Goal: Task Accomplishment & Management: Complete application form

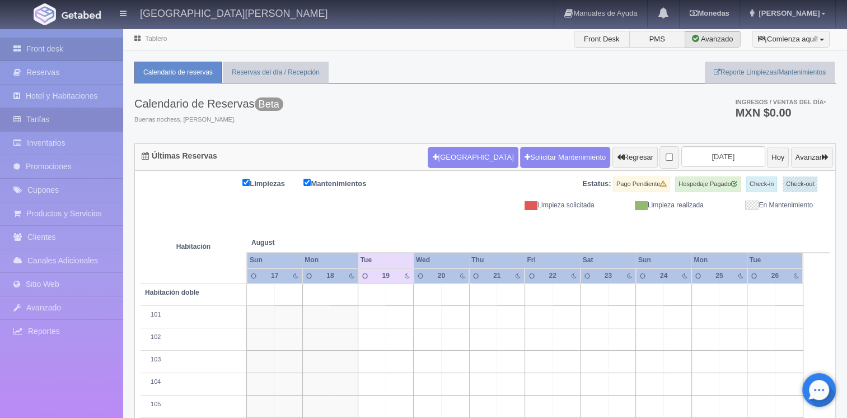
click at [72, 119] on link "Tarifas" at bounding box center [61, 119] width 123 height 23
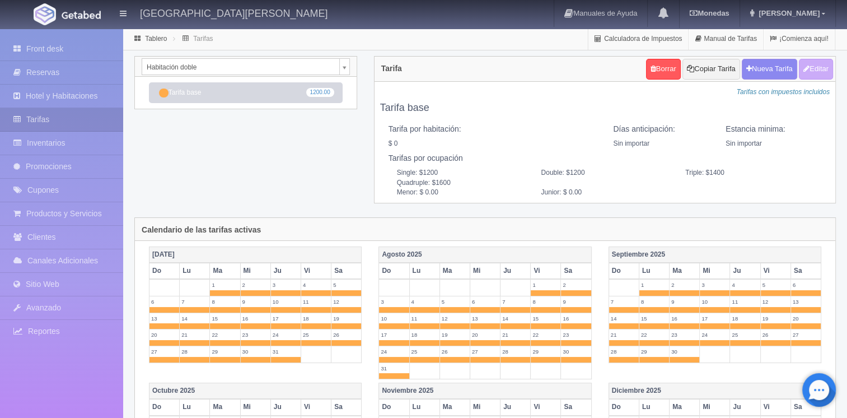
click at [343, 69] on body "[GEOGRAPHIC_DATA][PERSON_NAME] Manuales de Ayuda Actualizaciones recientes [GEO…" at bounding box center [423, 353] width 847 height 651
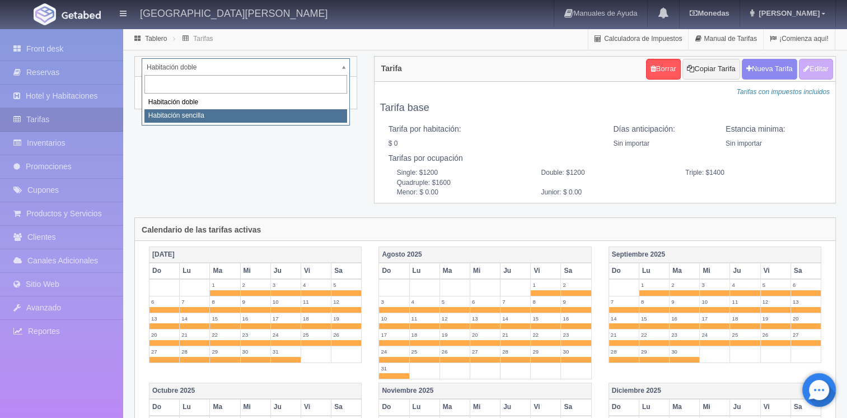
select select "2265"
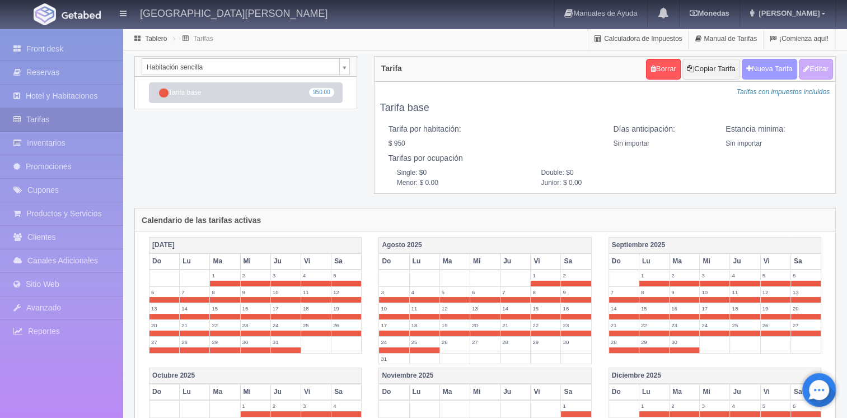
click at [754, 72] on button "Nueva Tarifa" at bounding box center [769, 69] width 55 height 21
select select
checkbox input "true"
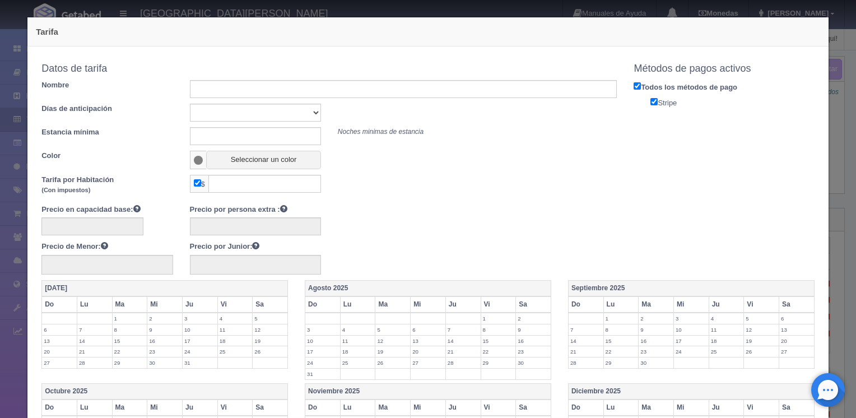
click at [220, 12] on div "Tarifa Copiar tarifa a la habitación Habitación sencilla Habitación doble Habit…" at bounding box center [427, 387] width 813 height 774
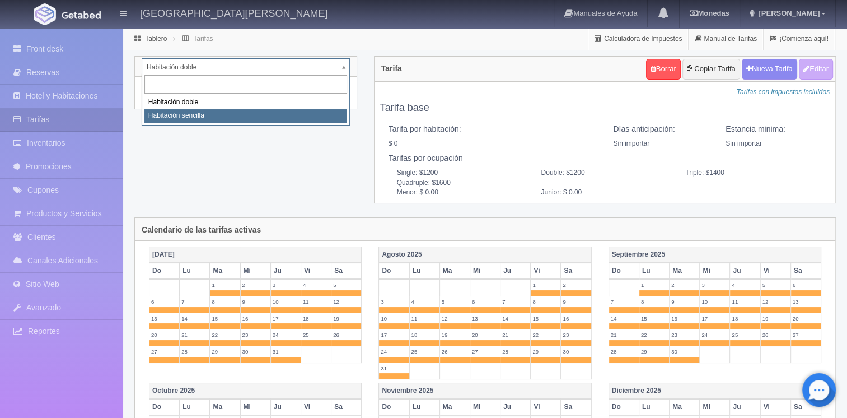
click at [344, 67] on body "[GEOGRAPHIC_DATA][PERSON_NAME] Manuales de Ayuda Actualizaciones recientes [GEO…" at bounding box center [423, 353] width 847 height 651
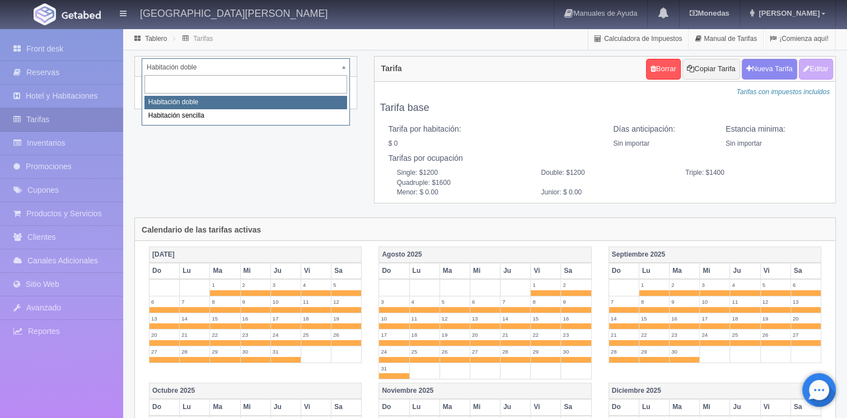
select select "2264"
click at [342, 61] on body "[GEOGRAPHIC_DATA][PERSON_NAME] Manuales de Ayuda Actualizaciones recientes [GEO…" at bounding box center [423, 353] width 847 height 651
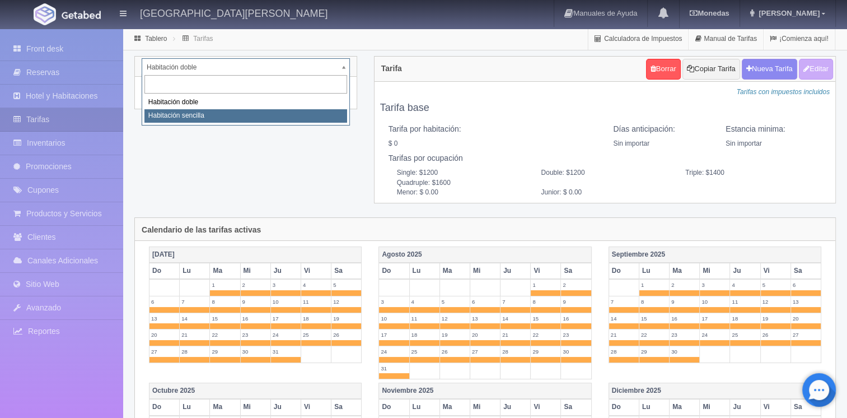
select select "2265"
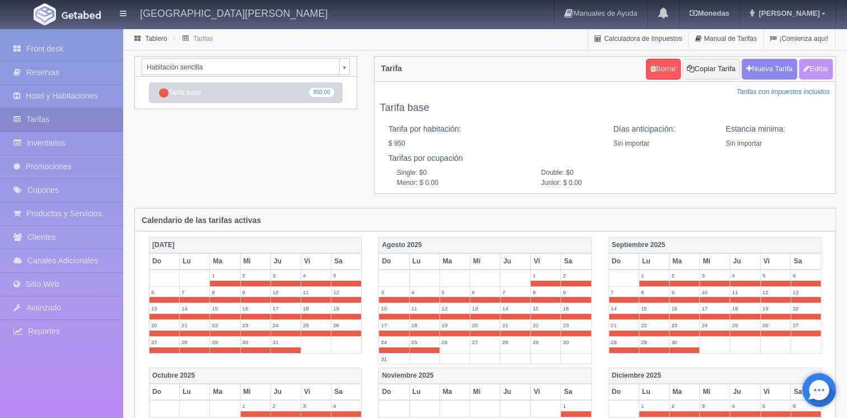
click at [808, 63] on button "Editar" at bounding box center [816, 69] width 34 height 21
type input "Tarifa base"
select select "0"
type input "0"
checkbox input "true"
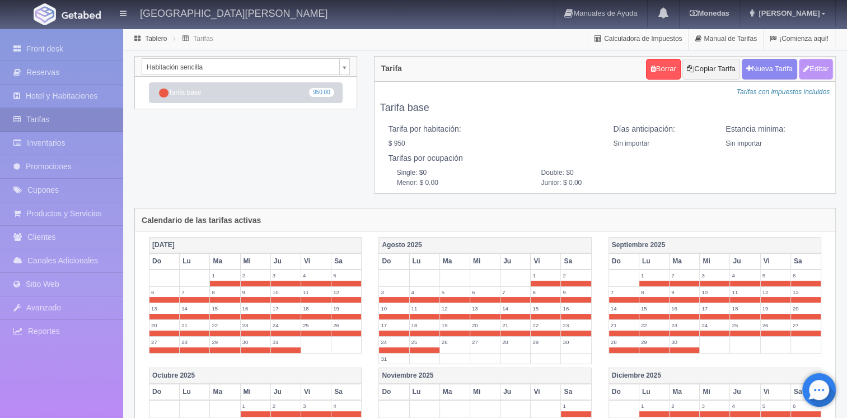
type input "950.00"
checkbox input "true"
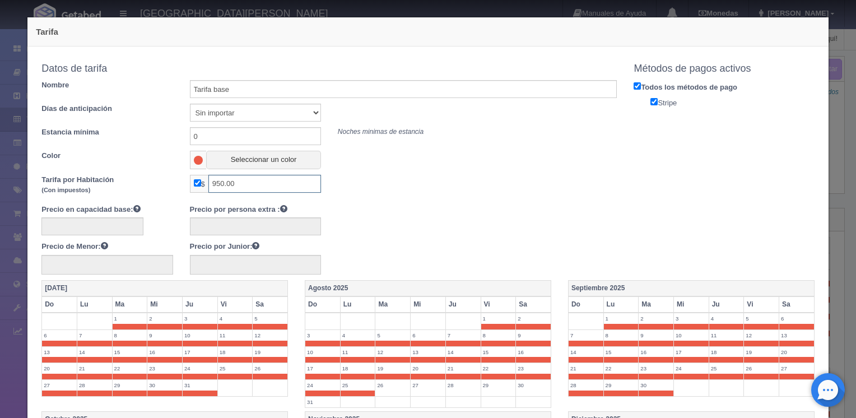
click at [226, 187] on input "950.00" at bounding box center [264, 184] width 113 height 18
click at [230, 187] on input "950.00" at bounding box center [264, 184] width 113 height 18
click at [221, 184] on input "1000.00" at bounding box center [264, 184] width 113 height 18
click at [223, 184] on input "1000.00" at bounding box center [264, 184] width 113 height 18
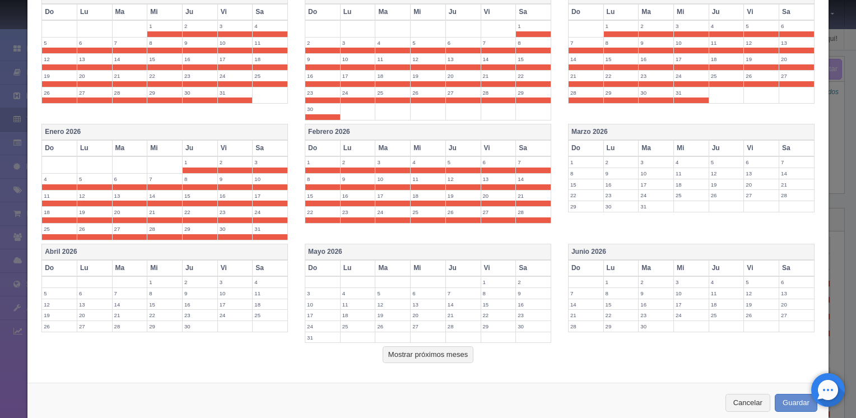
scroll to position [439, 0]
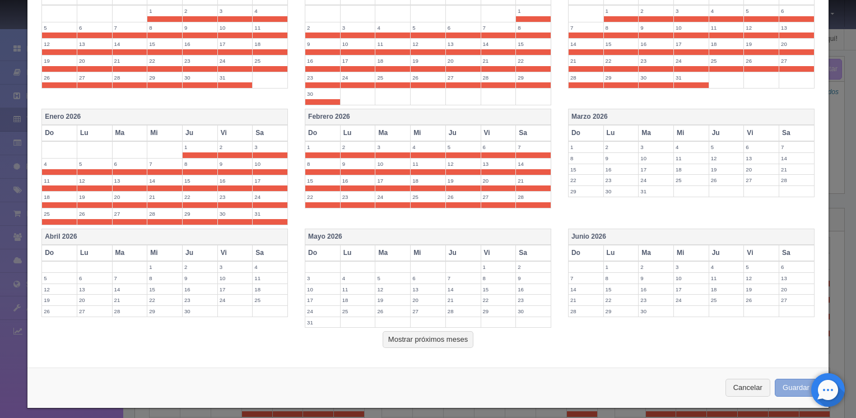
type input "1,000.00"
click at [778, 384] on button "Guardar" at bounding box center [796, 388] width 43 height 18
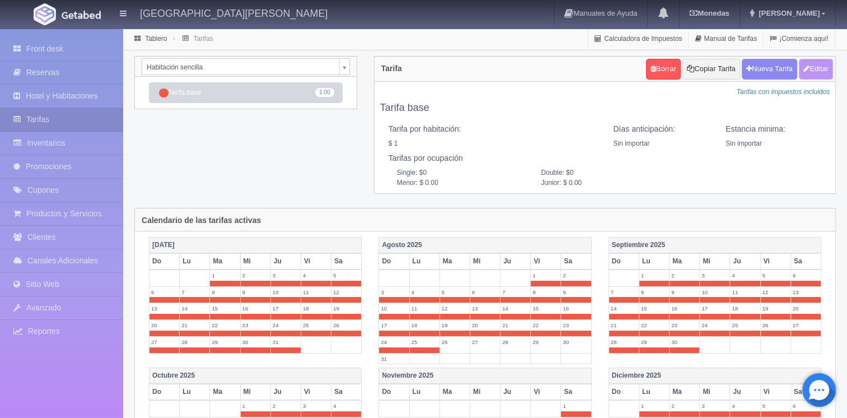
click at [819, 66] on button "Editar" at bounding box center [816, 69] width 34 height 21
type input "Tarifa base"
select select "0"
type input "0"
checkbox input "true"
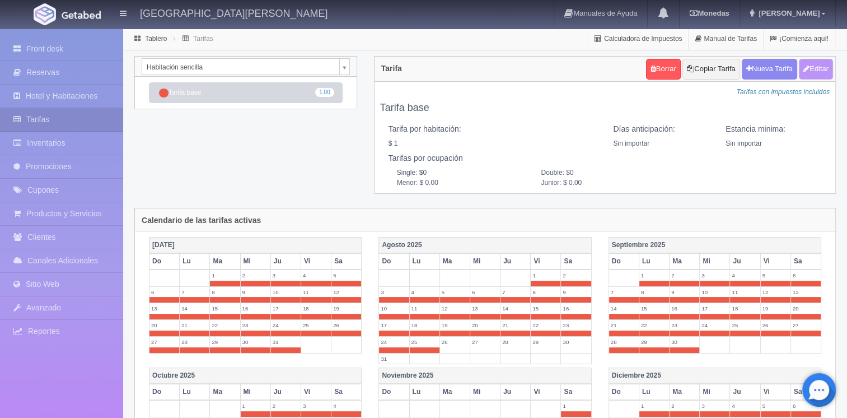
type input "1.00"
checkbox input "true"
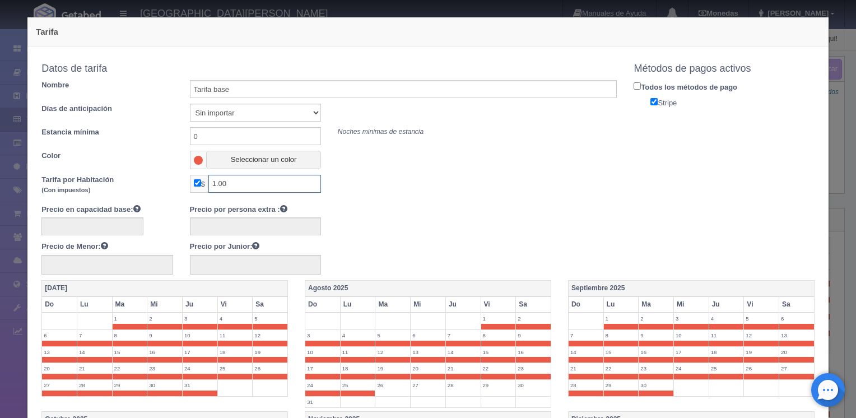
click at [224, 184] on input "1.00" at bounding box center [264, 184] width 113 height 18
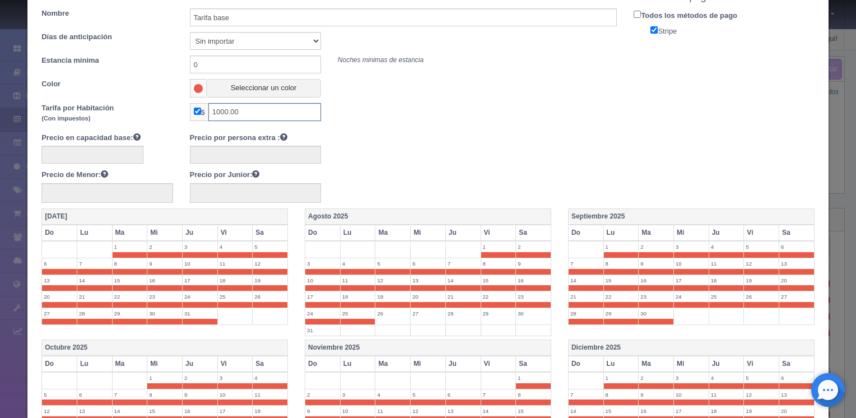
scroll to position [74, 0]
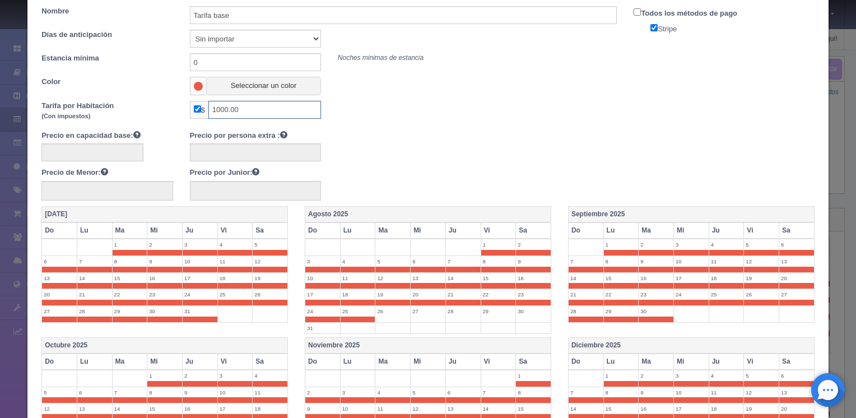
type input "1000.00"
click at [634, 15] on input "Todos los métodos de pago" at bounding box center [637, 11] width 7 height 7
checkbox input "true"
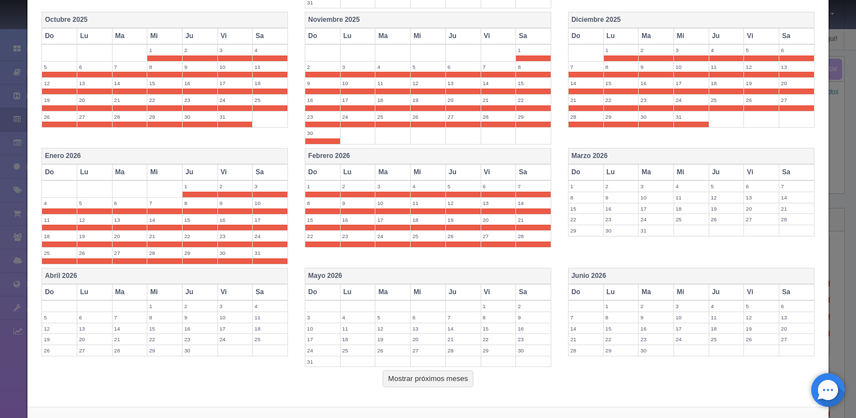
scroll to position [439, 0]
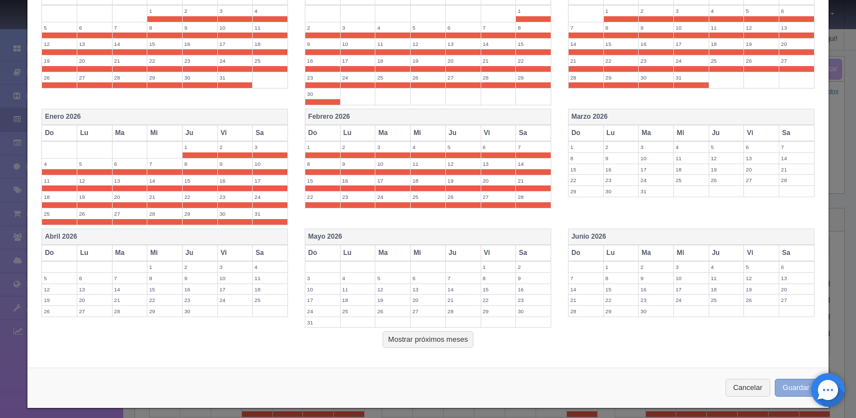
click at [779, 383] on button "Guardar" at bounding box center [796, 388] width 43 height 18
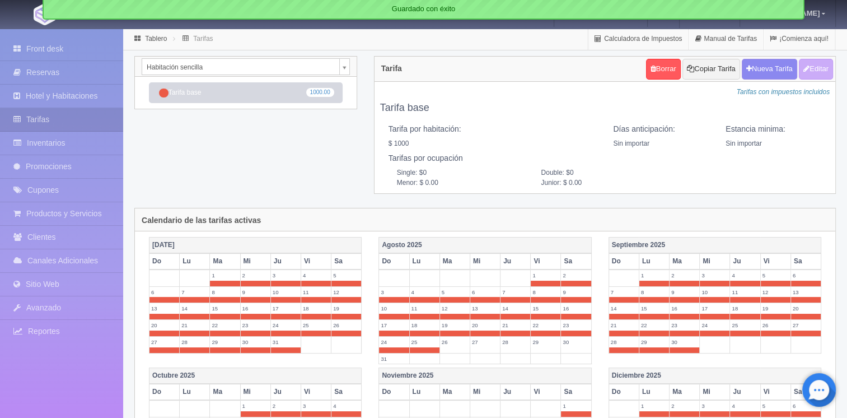
click at [341, 68] on body "[GEOGRAPHIC_DATA][PERSON_NAME] Manuales de Ayuda Actualizaciones recientes [GEO…" at bounding box center [423, 351] width 847 height 646
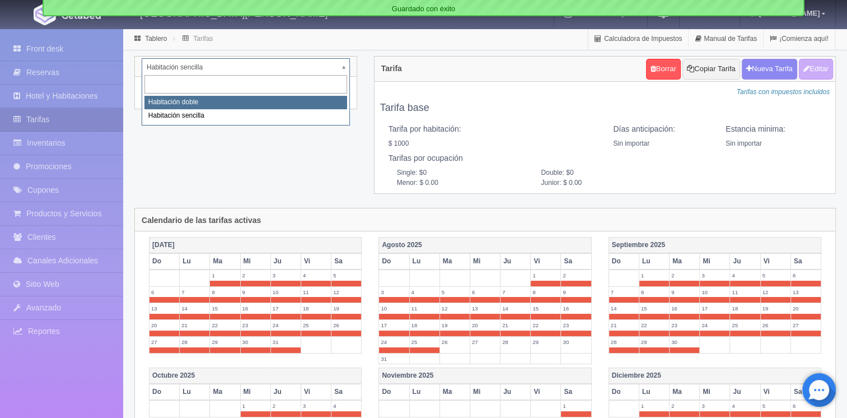
select select "2264"
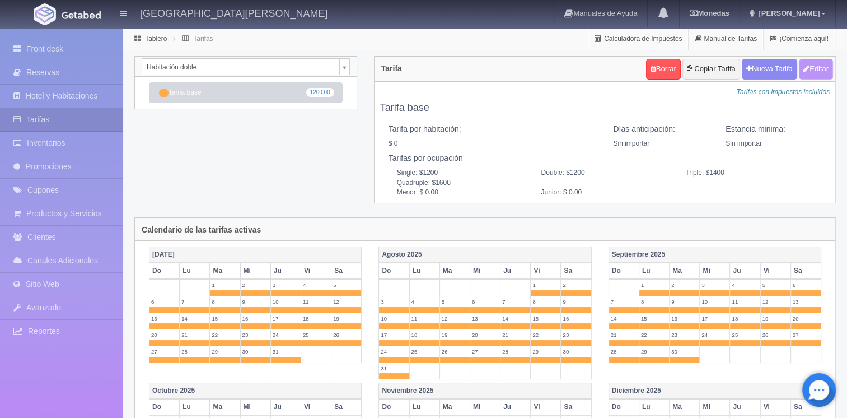
click at [813, 72] on button "Editar" at bounding box center [816, 69] width 34 height 21
type input "Tarifa base"
select select "0"
type input "0"
checkbox input "false"
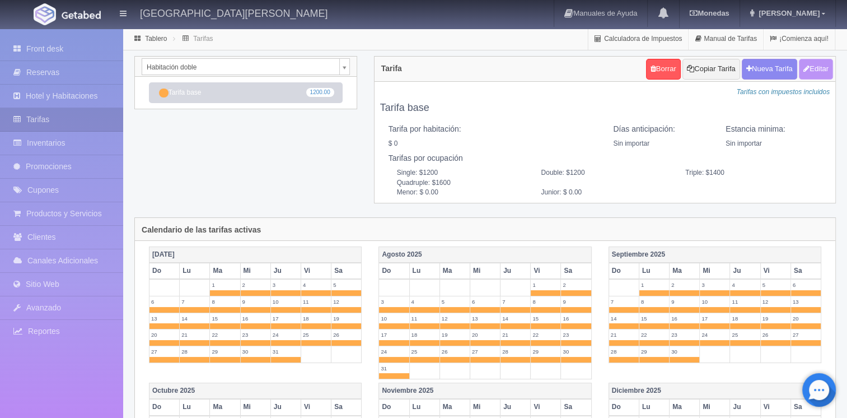
type input "1200"
type input "200"
type input "0.00"
checkbox input "true"
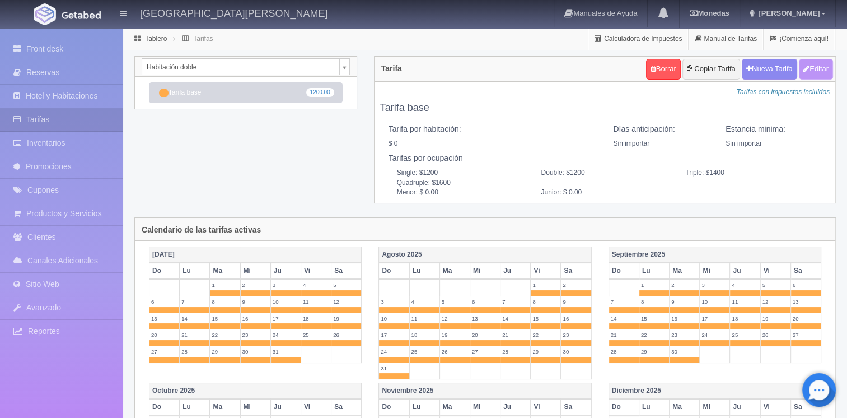
checkbox input "true"
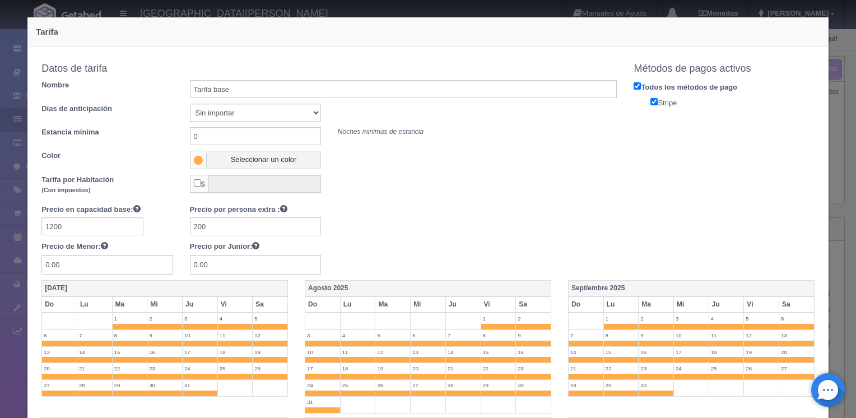
click at [197, 185] on input "checkbox" at bounding box center [197, 182] width 7 height 7
checkbox input "true"
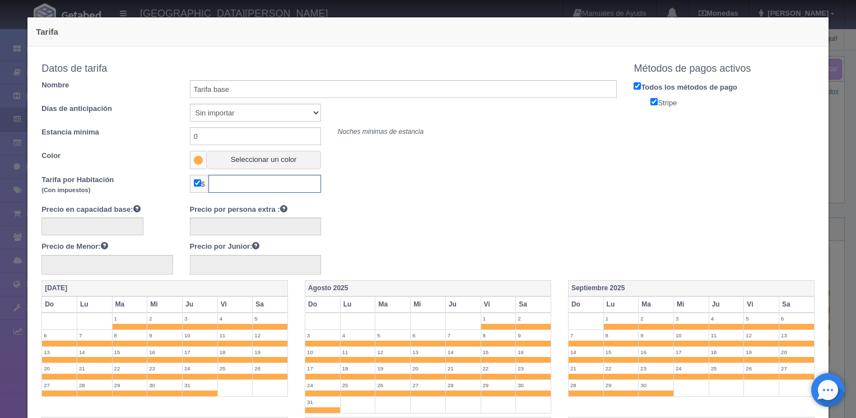
click at [222, 185] on input "text" at bounding box center [264, 184] width 113 height 18
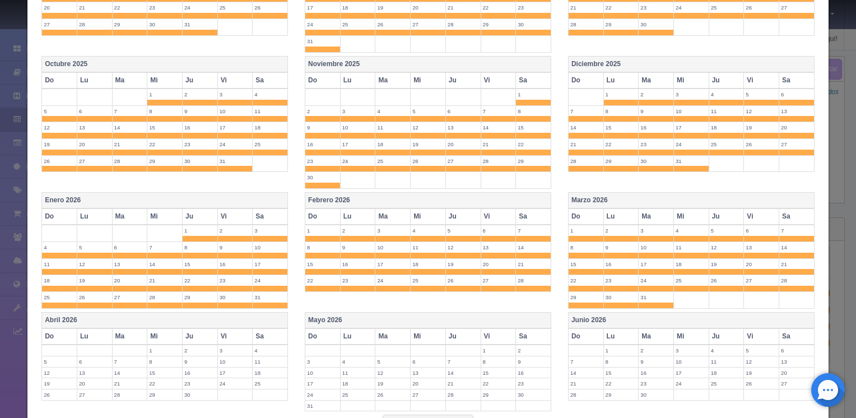
scroll to position [444, 0]
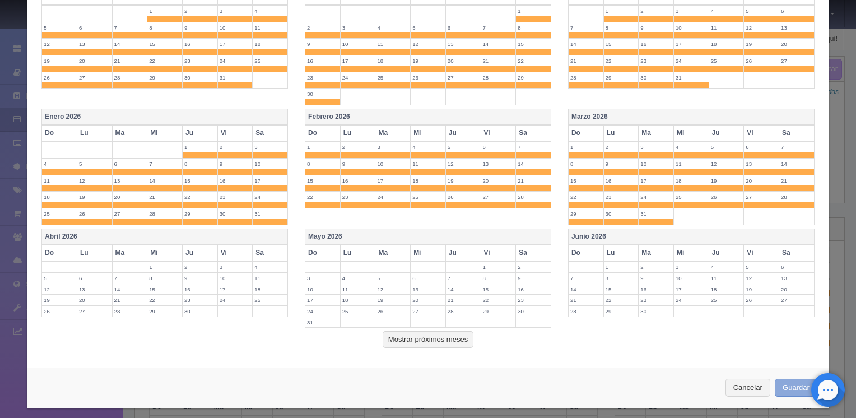
type input "1300.00"
click at [777, 380] on button "Guardar" at bounding box center [796, 388] width 43 height 18
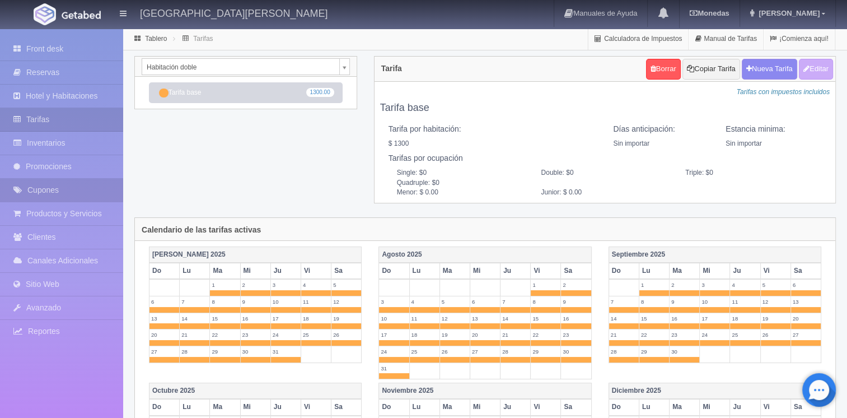
click at [60, 185] on link "Cupones" at bounding box center [61, 190] width 123 height 23
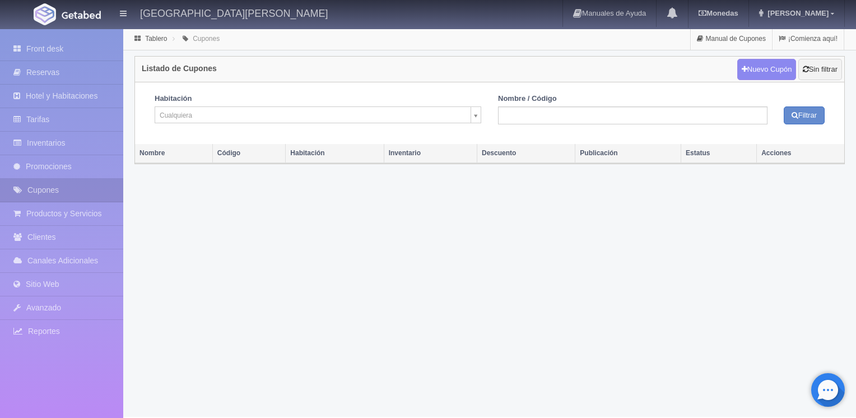
click at [473, 117] on body "[GEOGRAPHIC_DATA][PERSON_NAME] Manuales de Ayuda Actualizaciones recientes [GEO…" at bounding box center [428, 222] width 856 height 389
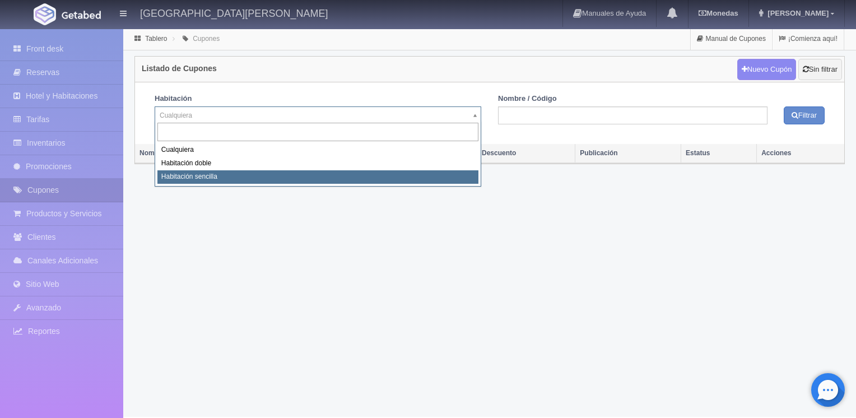
select select "2265"
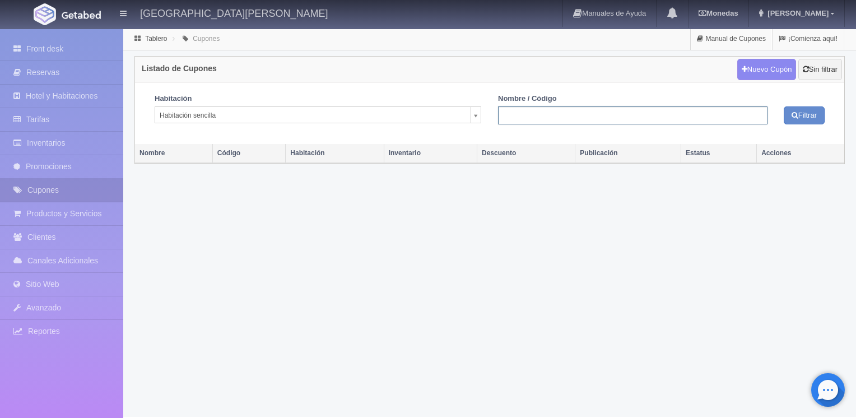
click at [639, 116] on input "text" at bounding box center [632, 115] width 269 height 18
click at [760, 66] on link "Nuevo Cupón" at bounding box center [766, 69] width 59 height 21
select select
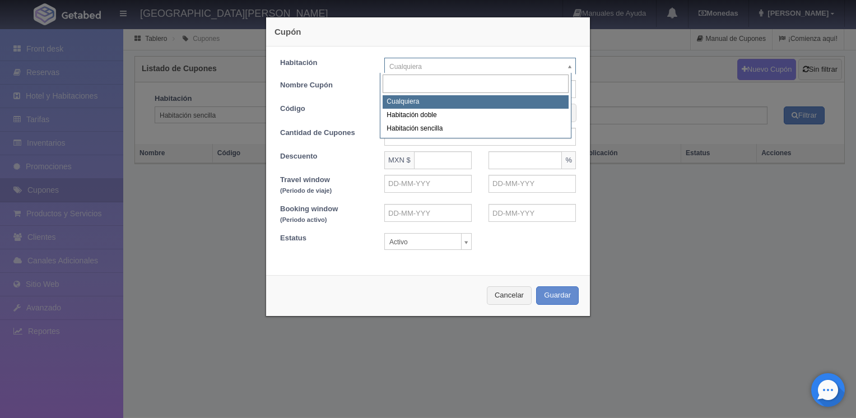
click at [567, 65] on body "[GEOGRAPHIC_DATA][PERSON_NAME] Manuales de Ayuda Actualizaciones recientes [GEO…" at bounding box center [428, 222] width 856 height 389
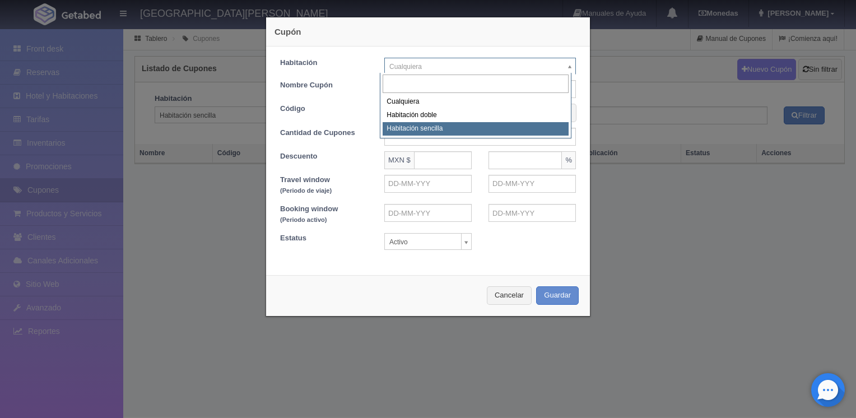
select select "2265"
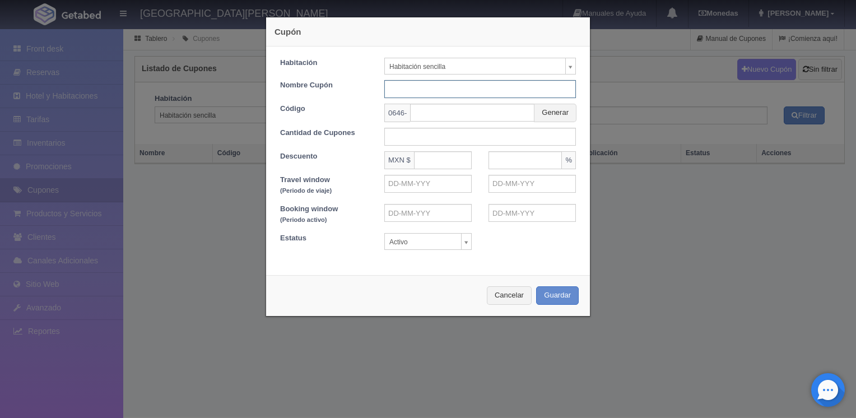
click at [415, 86] on input "text" at bounding box center [480, 89] width 192 height 18
click at [427, 86] on input "text" at bounding box center [480, 89] width 192 height 18
click at [410, 133] on input "text" at bounding box center [480, 137] width 192 height 18
type input "1"
click at [414, 161] on input "text" at bounding box center [443, 160] width 58 height 18
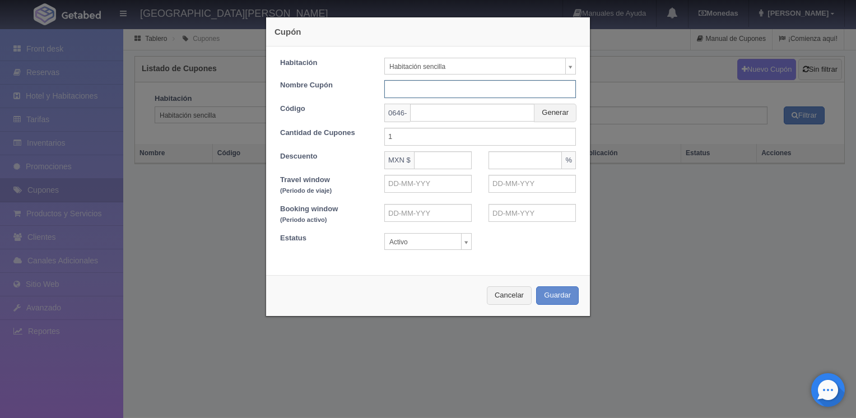
click at [437, 91] on input "text" at bounding box center [480, 89] width 192 height 18
type input "AGOSTO"
click at [473, 114] on input "text" at bounding box center [472, 113] width 124 height 18
type input "AGOSTOGHE"
click at [397, 137] on input "1" at bounding box center [480, 137] width 192 height 18
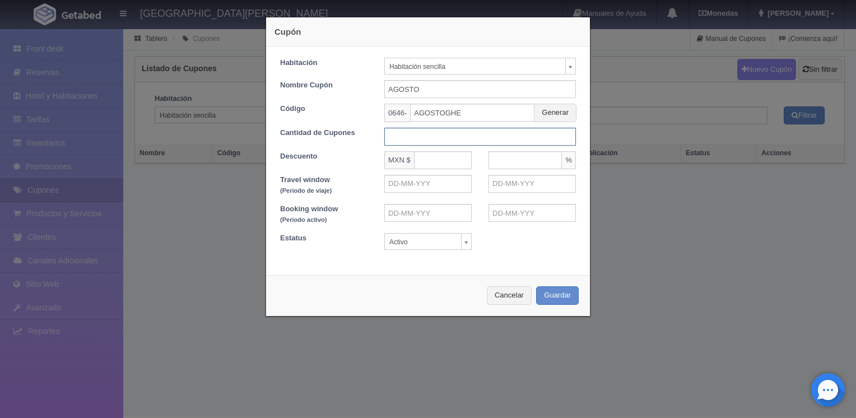
type input "3"
type input "4"
click at [417, 160] on input "text" at bounding box center [443, 160] width 58 height 18
type input "100"
click at [505, 164] on input "text" at bounding box center [524, 160] width 73 height 18
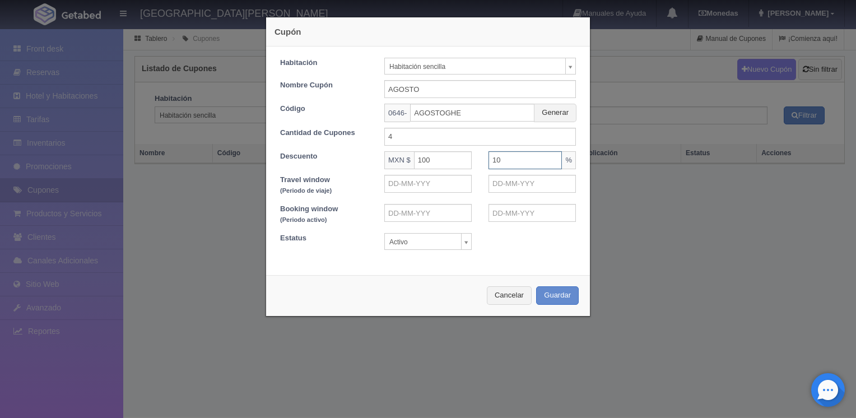
type input "10"
click at [462, 243] on body "Grand Hotel Elizabeth Manuales de Ayuda Actualizaciones recientes Monedas Tipo …" at bounding box center [428, 222] width 856 height 389
select select "Activo"
click at [546, 294] on button "Guardar" at bounding box center [557, 295] width 43 height 18
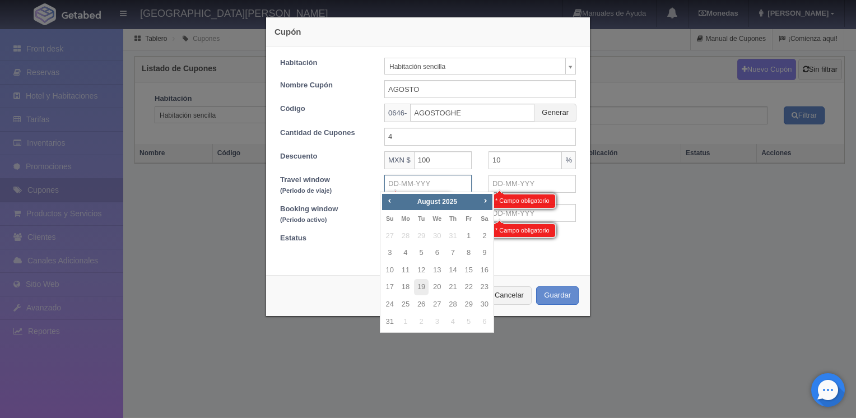
click at [408, 186] on input "text" at bounding box center [427, 184] width 87 height 18
click at [388, 140] on input "4" at bounding box center [480, 137] width 192 height 18
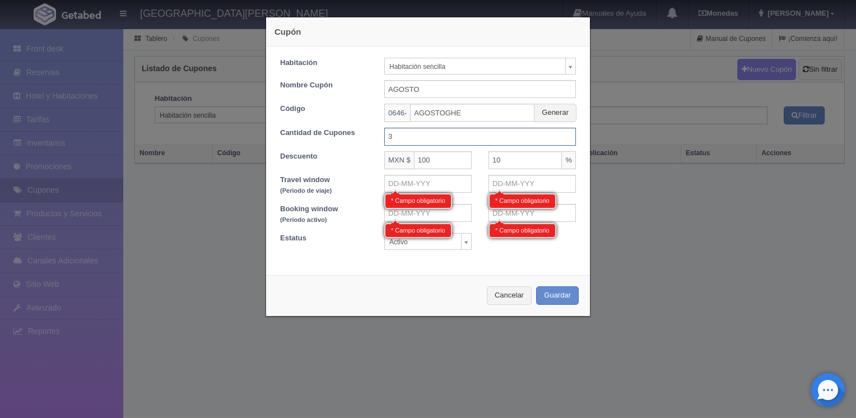
type input "3"
click at [394, 189] on div at bounding box center [395, 192] width 8 height 6
click at [400, 208] on input "text" at bounding box center [427, 213] width 87 height 18
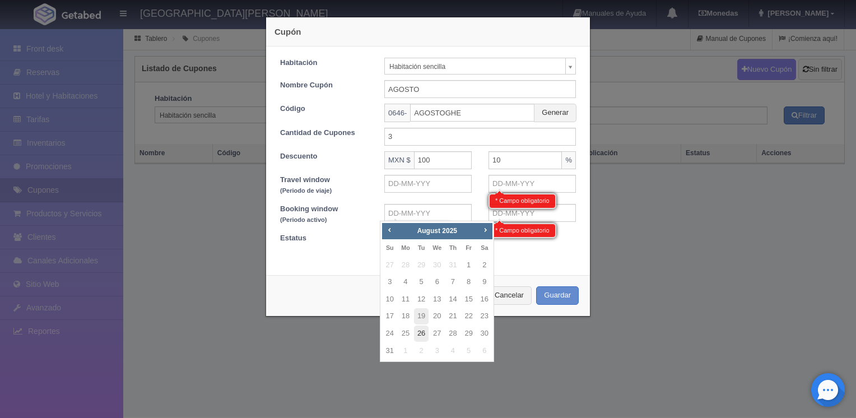
click at [421, 333] on link "26" at bounding box center [421, 333] width 15 height 16
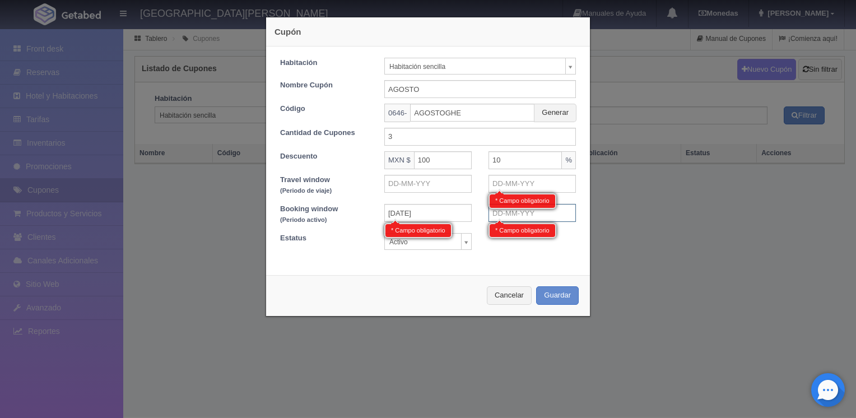
click at [495, 211] on input "text" at bounding box center [531, 213] width 87 height 18
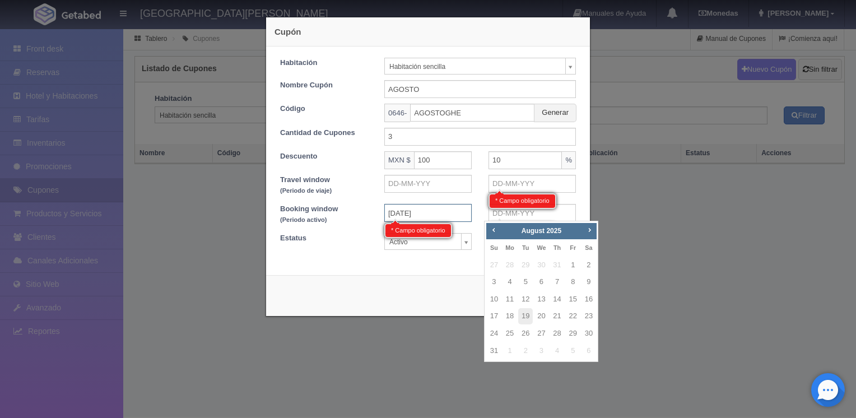
click at [414, 216] on input "26-08-2025" at bounding box center [427, 213] width 87 height 18
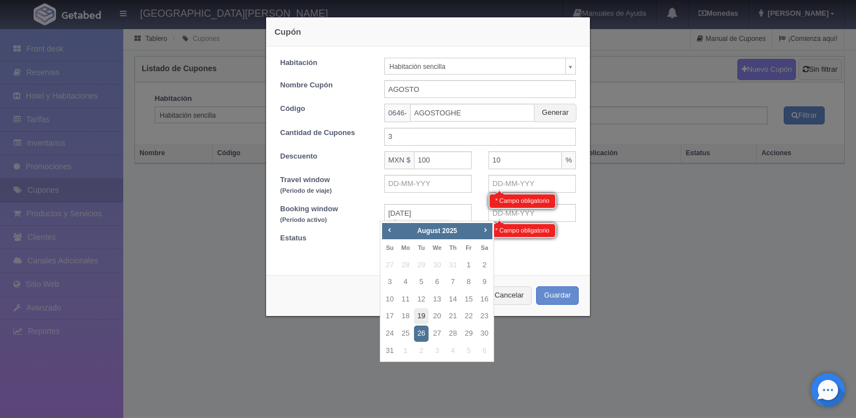
click at [424, 314] on link "19" at bounding box center [421, 316] width 15 height 16
type input "19-08-2025"
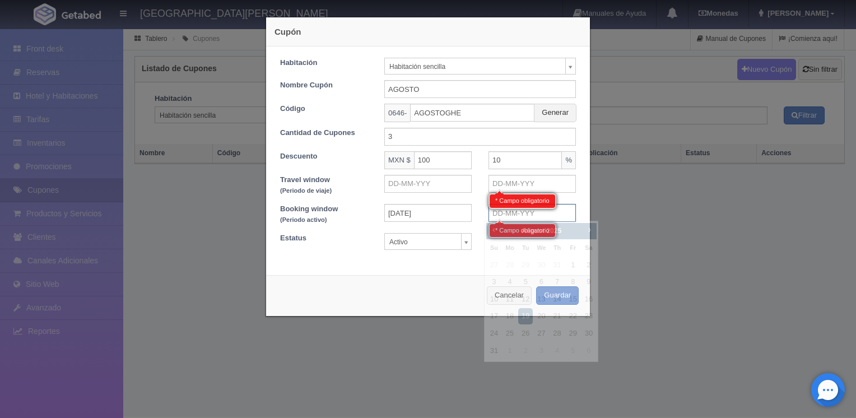
click at [515, 212] on input "text" at bounding box center [531, 213] width 87 height 18
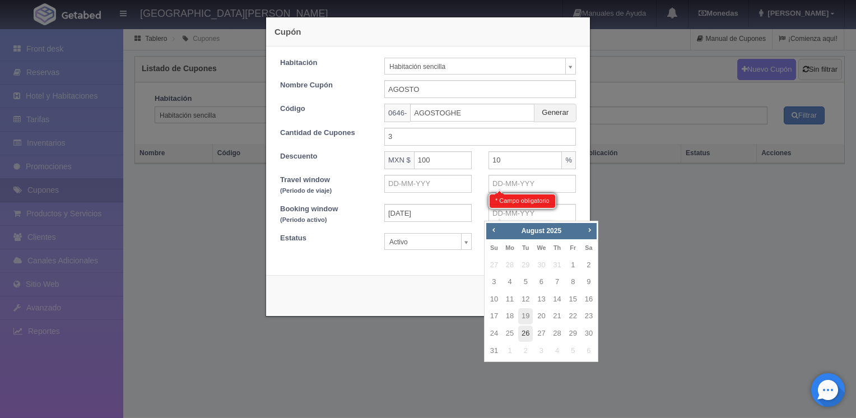
click at [526, 330] on link "26" at bounding box center [525, 333] width 15 height 16
type input "26-08-2025"
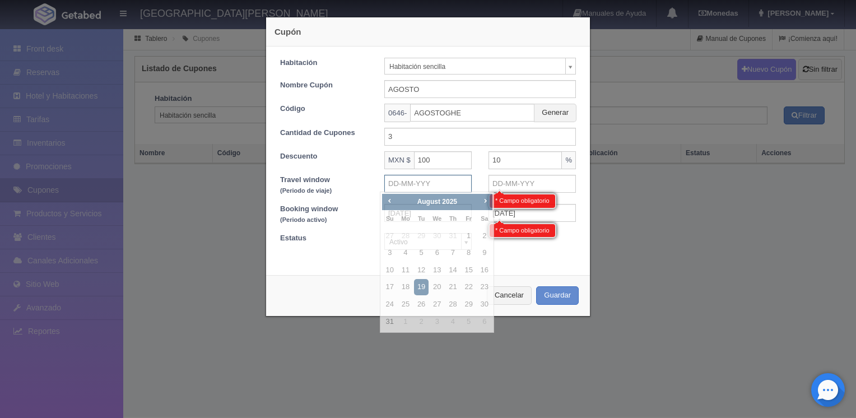
click at [418, 181] on input "text" at bounding box center [427, 184] width 87 height 18
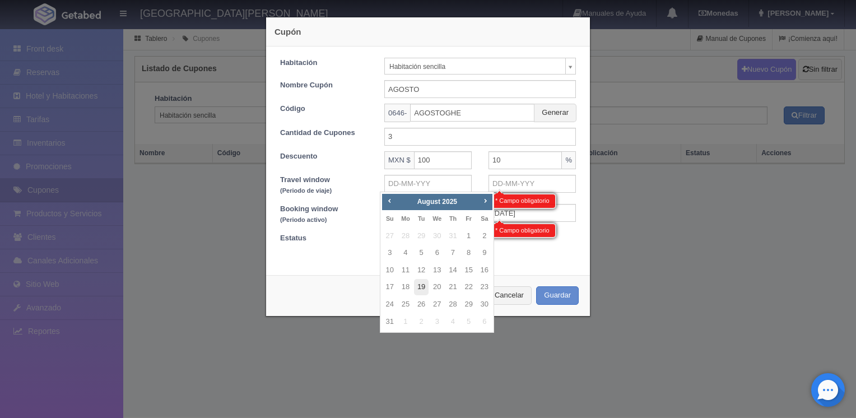
click at [421, 288] on link "19" at bounding box center [421, 287] width 15 height 16
type input "19-08-2025"
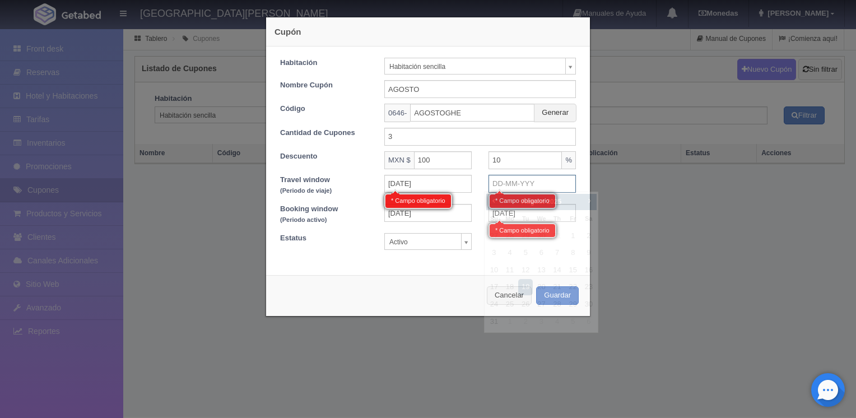
click at [496, 185] on input "text" at bounding box center [531, 184] width 87 height 18
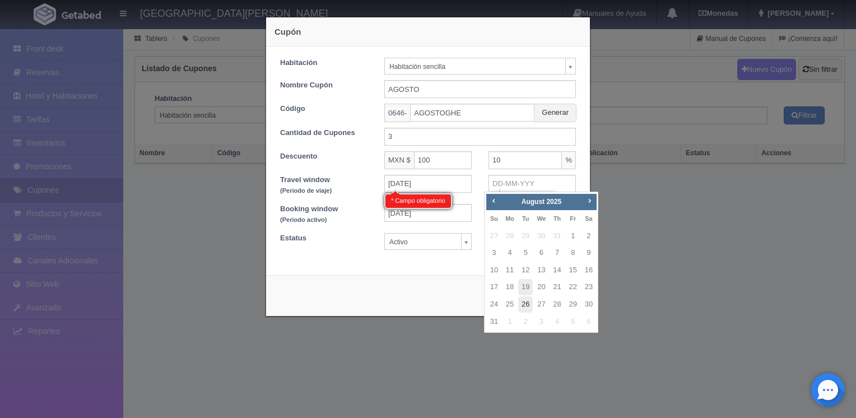
click at [527, 300] on link "26" at bounding box center [525, 304] width 15 height 16
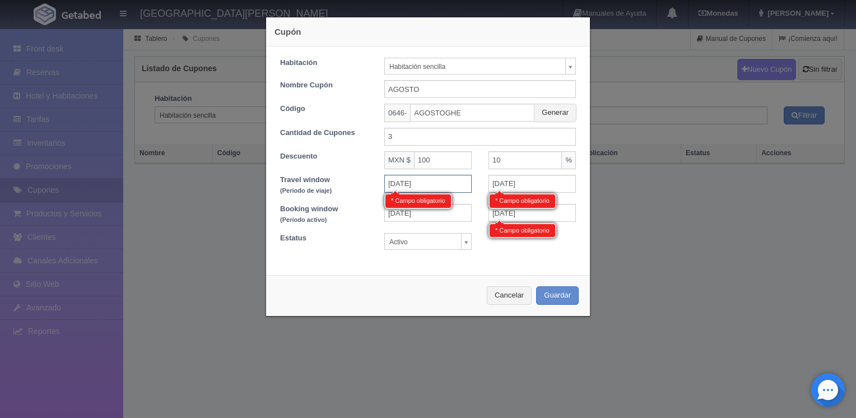
click at [422, 182] on input "19-08-2025" at bounding box center [427, 184] width 87 height 18
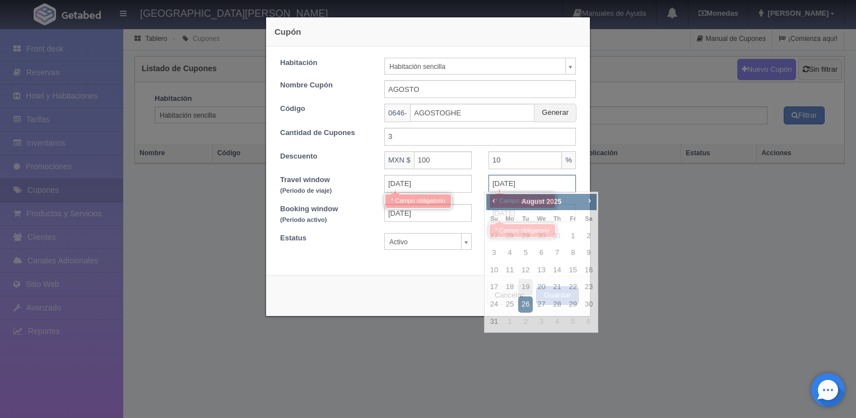
click at [536, 186] on input "26-08-2025" at bounding box center [531, 184] width 87 height 18
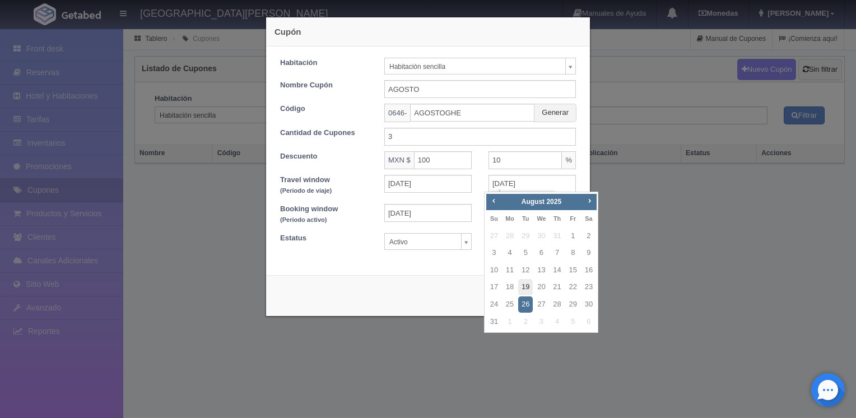
click at [526, 290] on link "19" at bounding box center [525, 287] width 15 height 16
type input "19-08-2025"
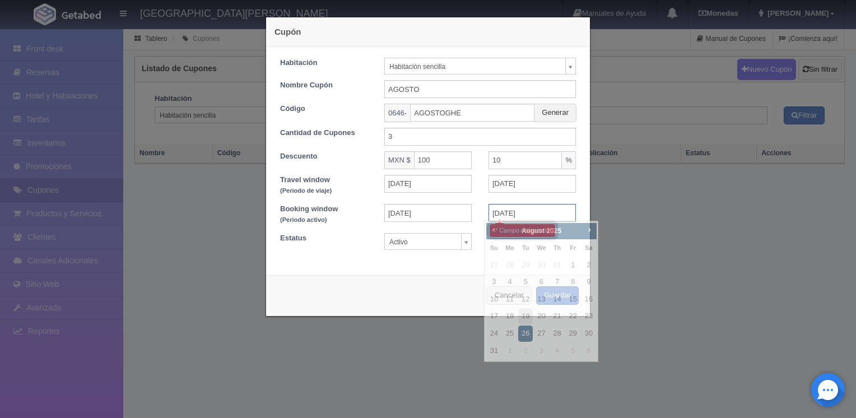
click at [522, 213] on input "26-08-2025" at bounding box center [531, 213] width 87 height 18
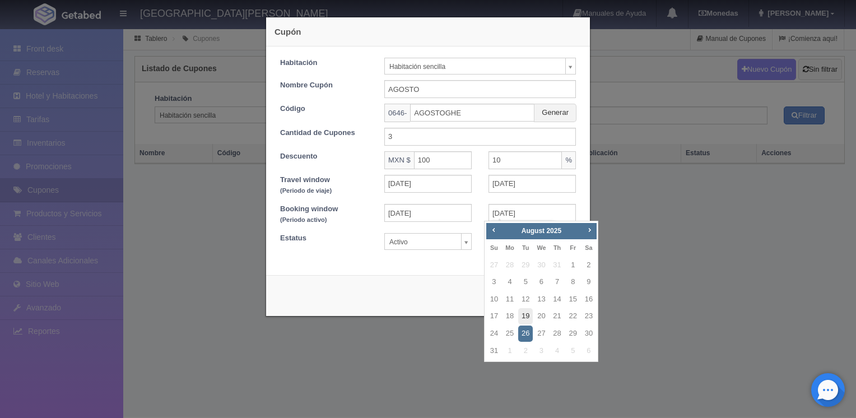
click at [525, 312] on link "19" at bounding box center [525, 316] width 15 height 16
type input "19-08-2025"
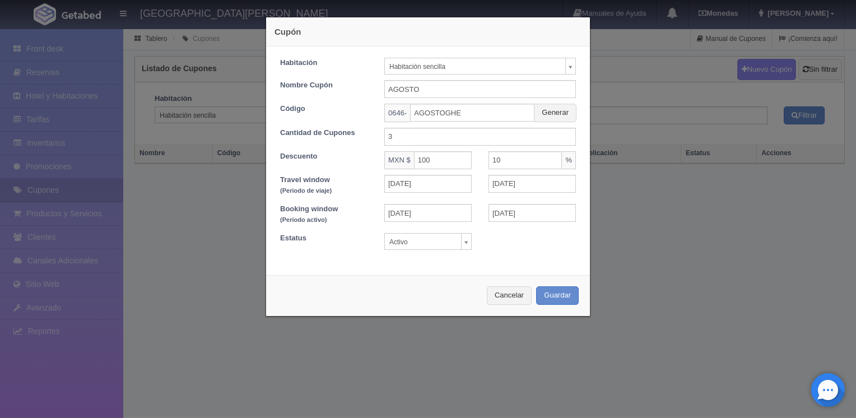
click at [603, 254] on div "Cupón Habitación Habitación sencilla Cualquiera Habitación doble Habitación sen…" at bounding box center [428, 209] width 856 height 418
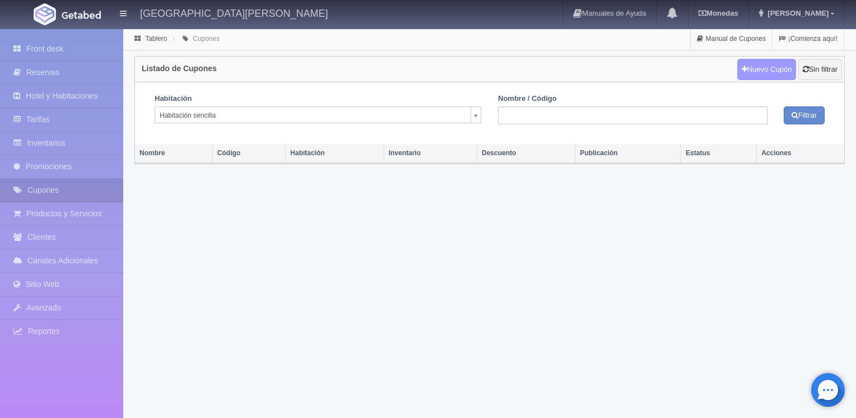
click at [770, 70] on link "Nuevo Cupón" at bounding box center [766, 69] width 59 height 21
select select
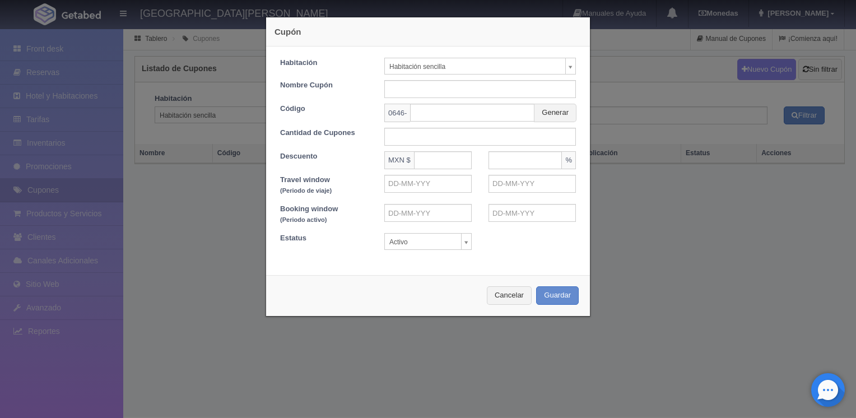
click at [416, 63] on body "Grand Hotel Elizabeth Manuales de Ayuda Actualizaciones recientes Monedas Tipo …" at bounding box center [428, 222] width 856 height 389
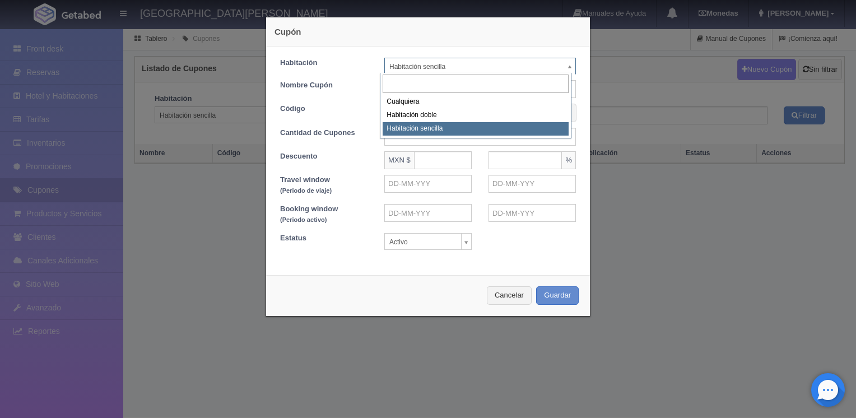
select select "2265"
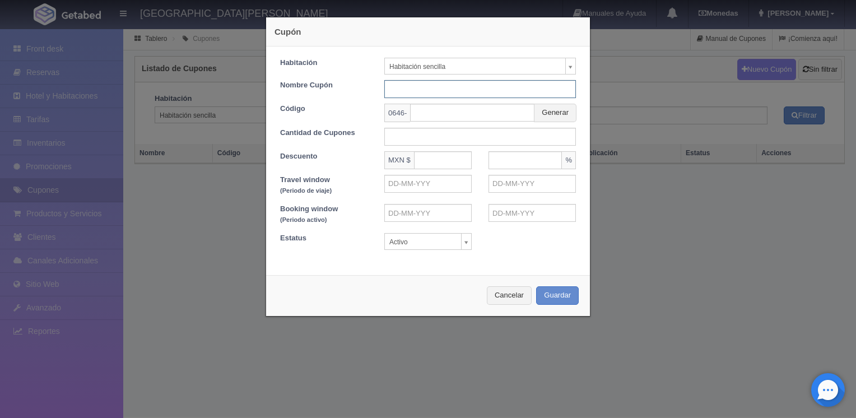
click at [409, 89] on input "text" at bounding box center [480, 89] width 192 height 18
type input "AGOSTO"
type input "AGOSTOGHE"
type input "3"
type input "100"
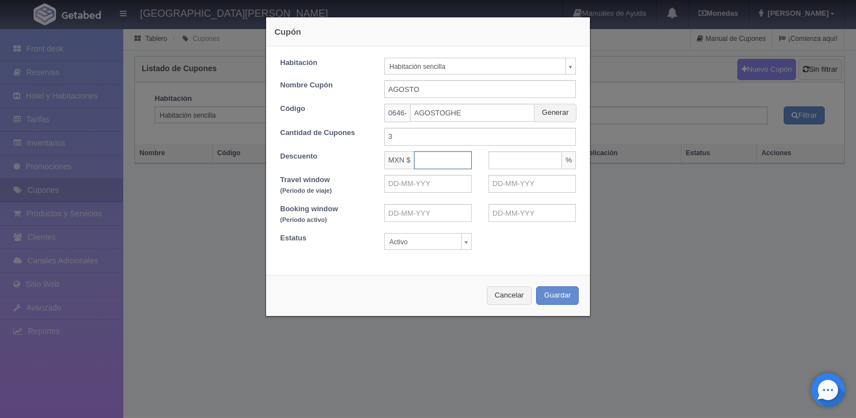
type input "10"
type input "19-08-2025"
type input "26-08-2025"
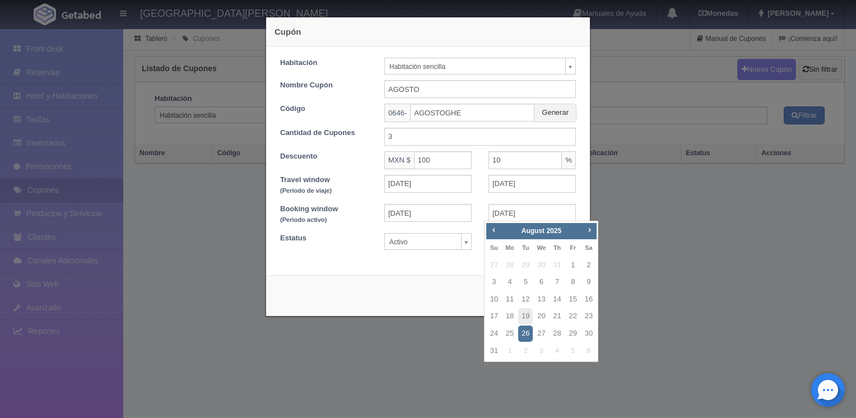
click at [448, 263] on div "Habitación Habitación sencilla Cualquiera Habitación doble Habitación sencilla …" at bounding box center [428, 156] width 324 height 220
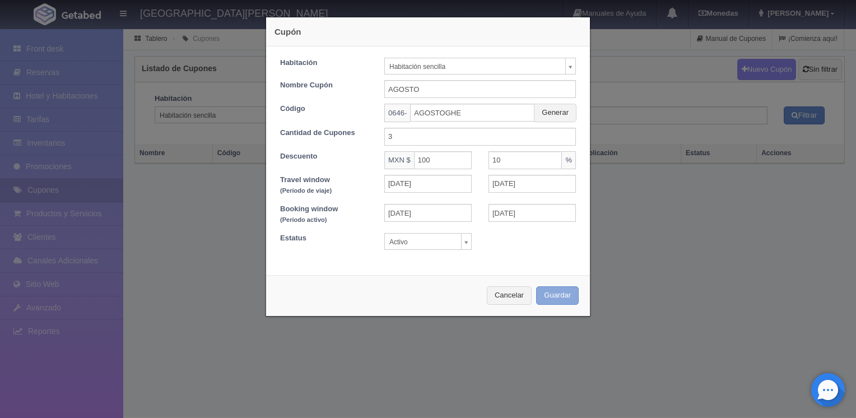
click at [560, 299] on button "Guardar" at bounding box center [557, 295] width 43 height 18
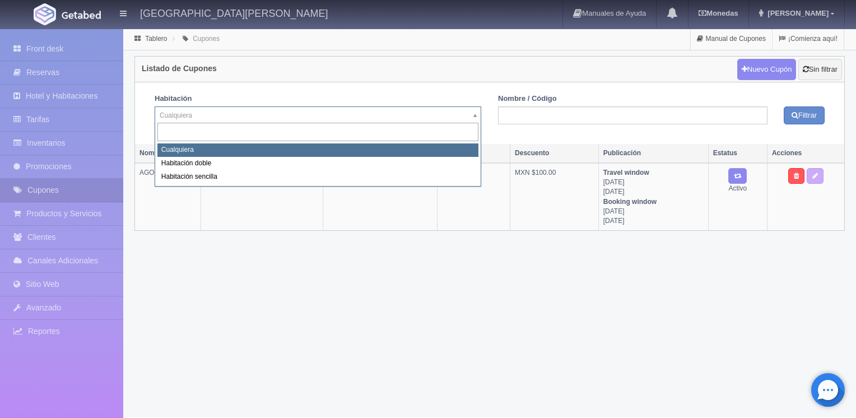
click at [366, 112] on body "[GEOGRAPHIC_DATA][PERSON_NAME] Manuales de Ayuda Actualizaciones recientes [GEO…" at bounding box center [428, 222] width 856 height 389
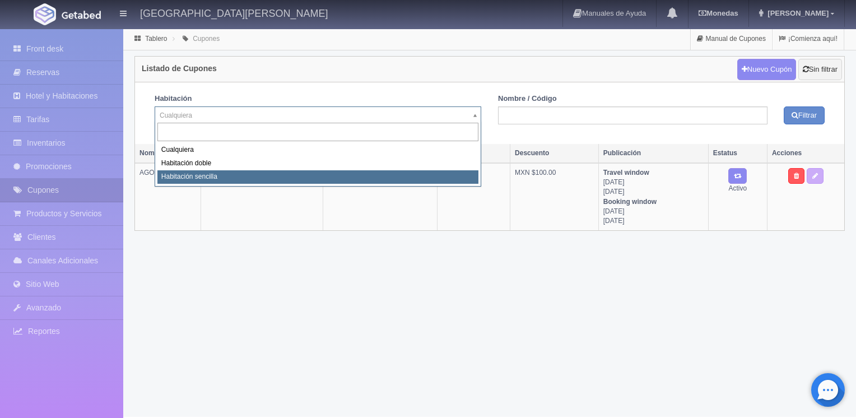
select select "2265"
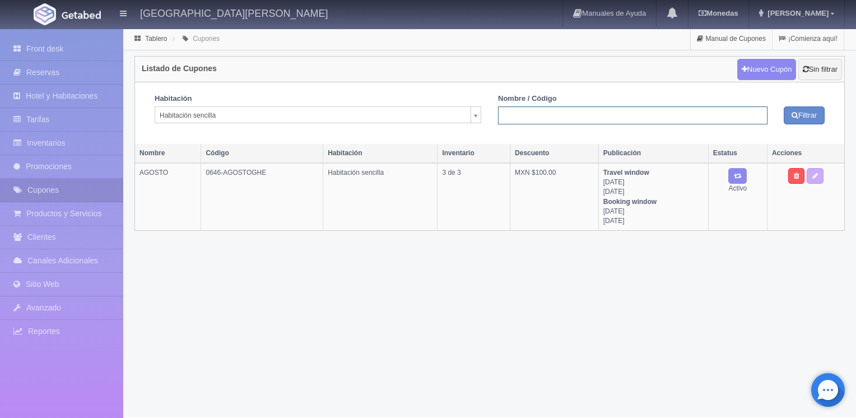
click at [506, 121] on input "text" at bounding box center [632, 115] width 269 height 18
type input "AGOSTO"
click at [802, 122] on button "Filtrar" at bounding box center [804, 115] width 41 height 18
click at [45, 163] on link "Promociones" at bounding box center [61, 166] width 123 height 23
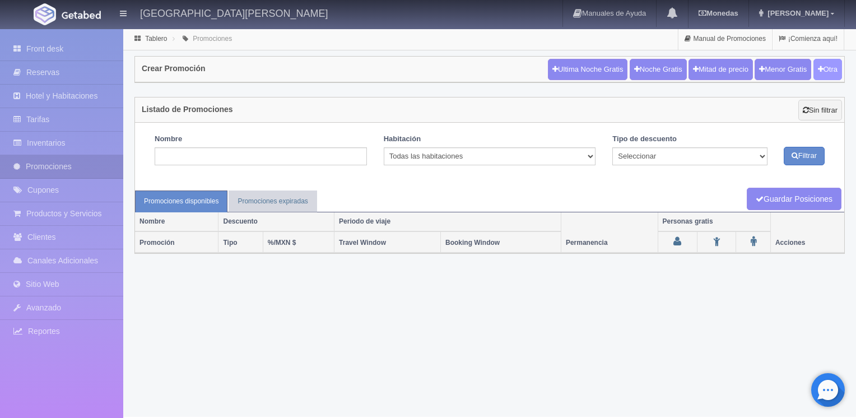
click at [825, 74] on button "Otra" at bounding box center [827, 69] width 29 height 21
checkbox input "true"
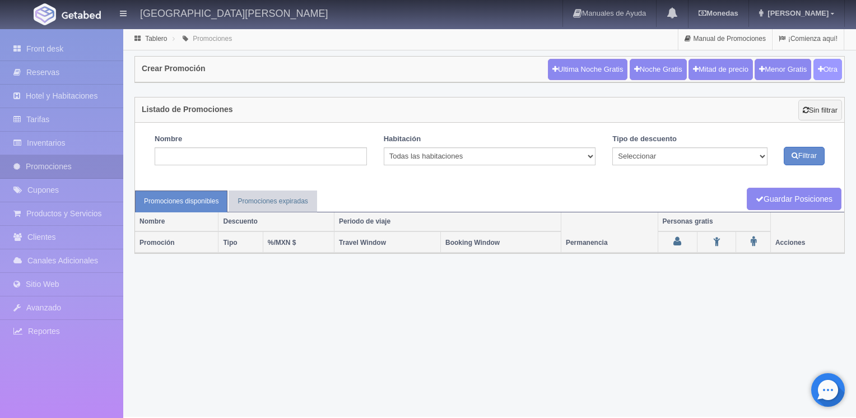
checkbox input "true"
type input "20"
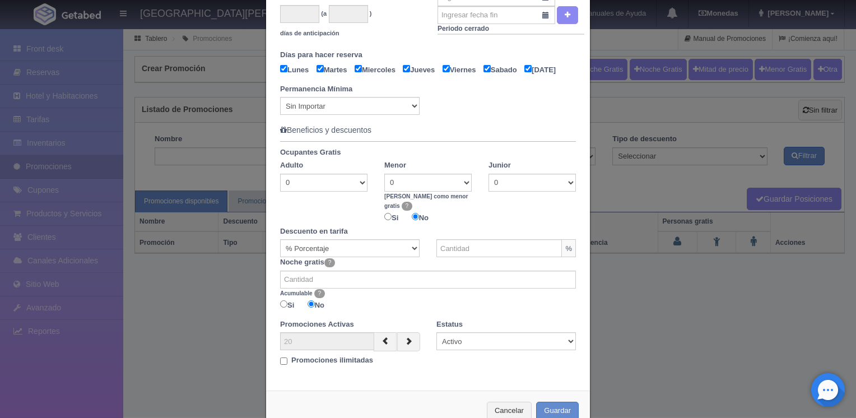
scroll to position [487, 0]
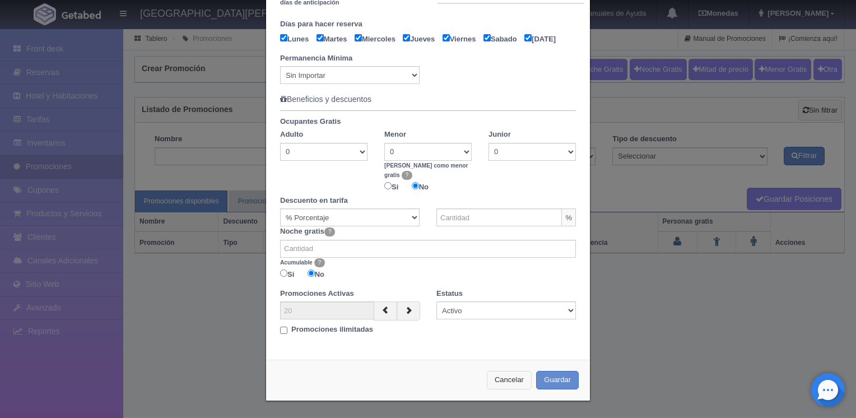
click at [515, 376] on button "Cancelar" at bounding box center [509, 380] width 45 height 18
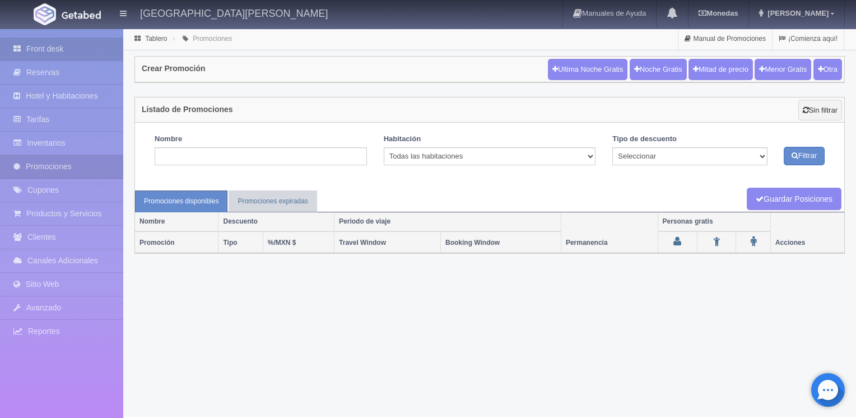
click at [64, 46] on link "Front desk" at bounding box center [61, 49] width 123 height 23
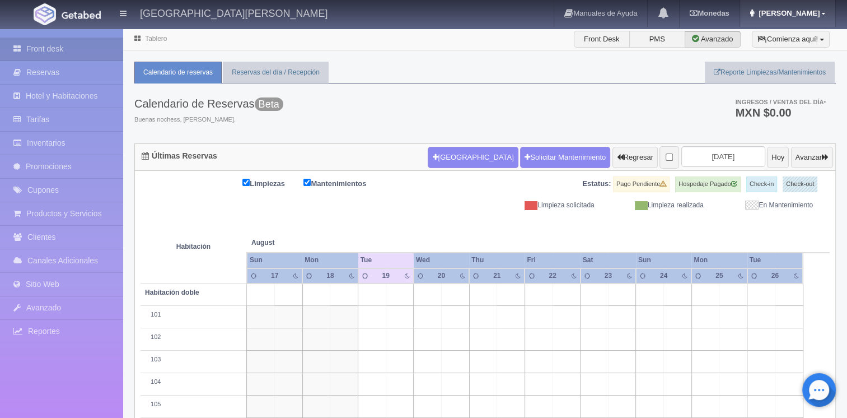
click at [813, 19] on link "[PERSON_NAME]" at bounding box center [787, 13] width 95 height 27
click at [777, 38] on link "Mi Perfil" at bounding box center [791, 39] width 89 height 14
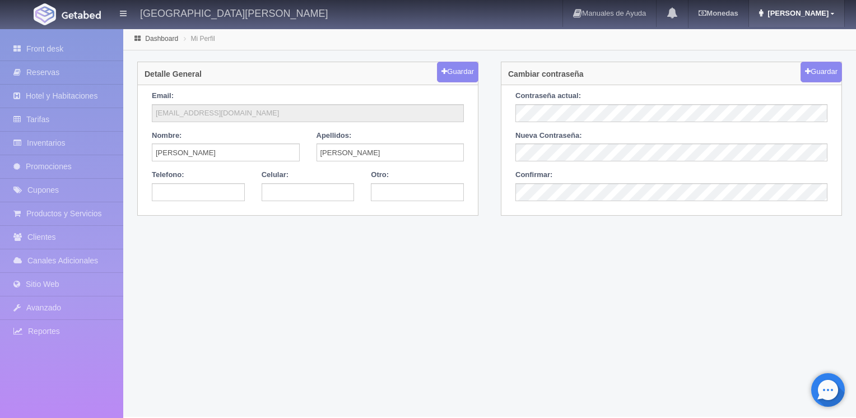
click at [819, 4] on link "[PERSON_NAME]" at bounding box center [796, 13] width 95 height 27
click at [793, 57] on link "Salir / Log Out" at bounding box center [799, 53] width 89 height 14
